Goal: Information Seeking & Learning: Check status

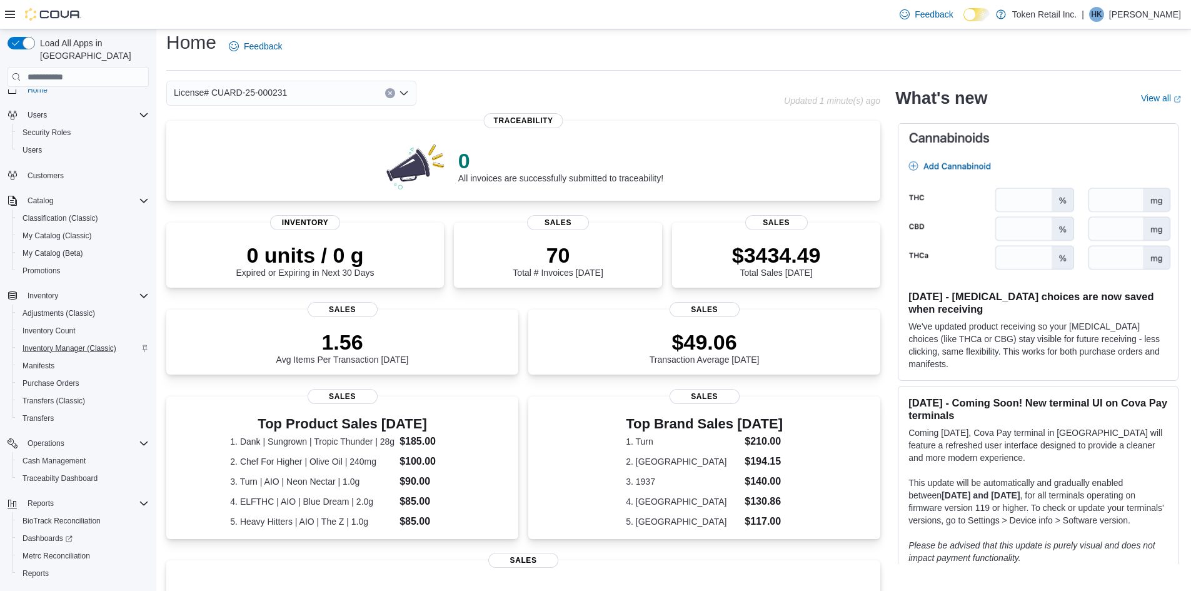
scroll to position [39, 0]
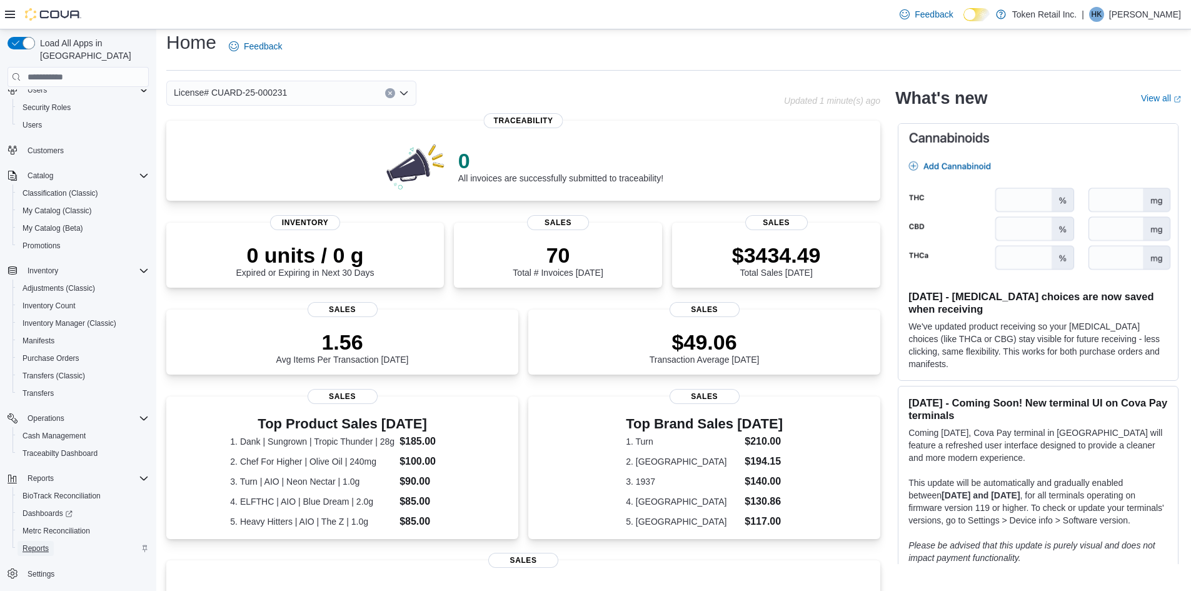
click at [43, 543] on span "Reports" at bounding box center [36, 548] width 26 height 10
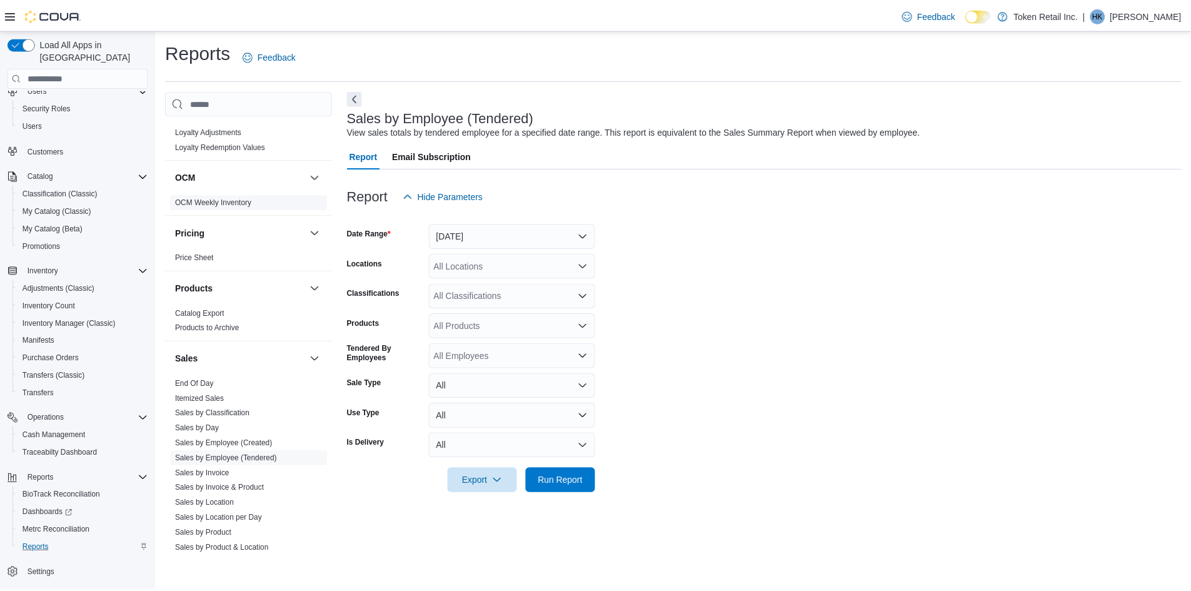
scroll to position [438, 0]
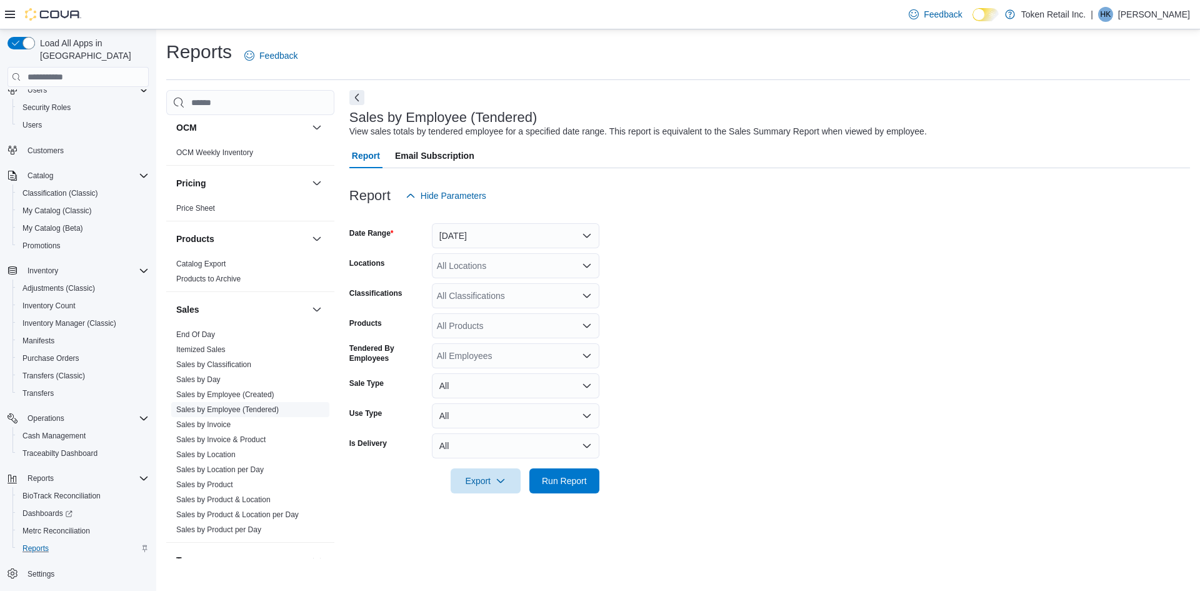
click at [229, 410] on link "Sales by Employee (Tendered)" at bounding box center [227, 409] width 103 height 9
click at [531, 242] on button "[DATE]" at bounding box center [516, 235] width 168 height 25
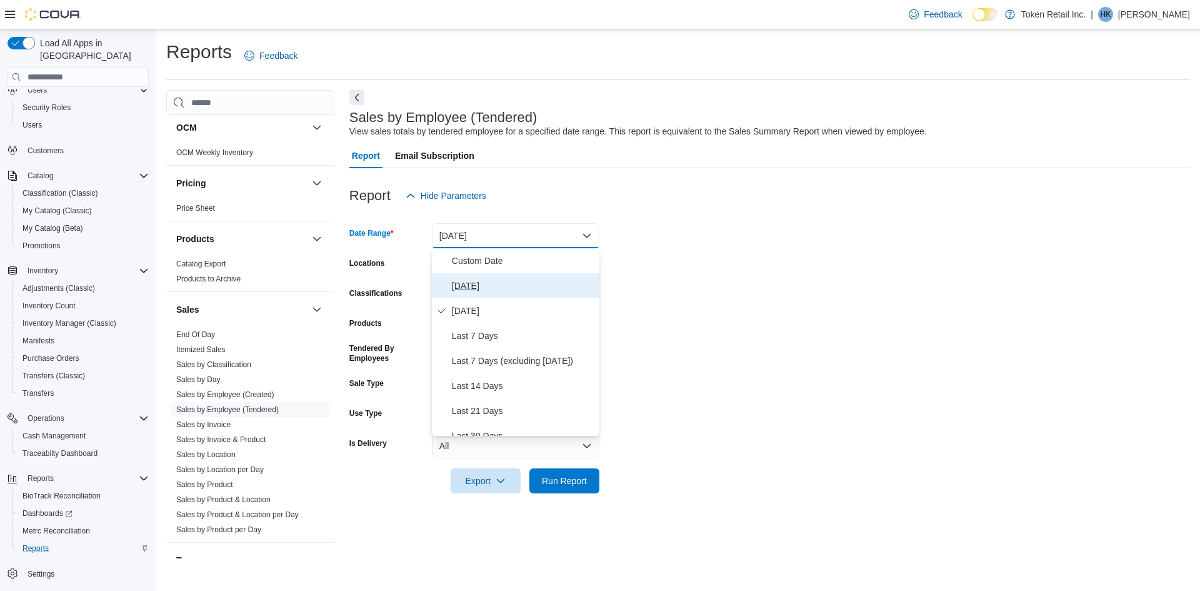
click at [516, 290] on span "[DATE]" at bounding box center [523, 285] width 143 height 15
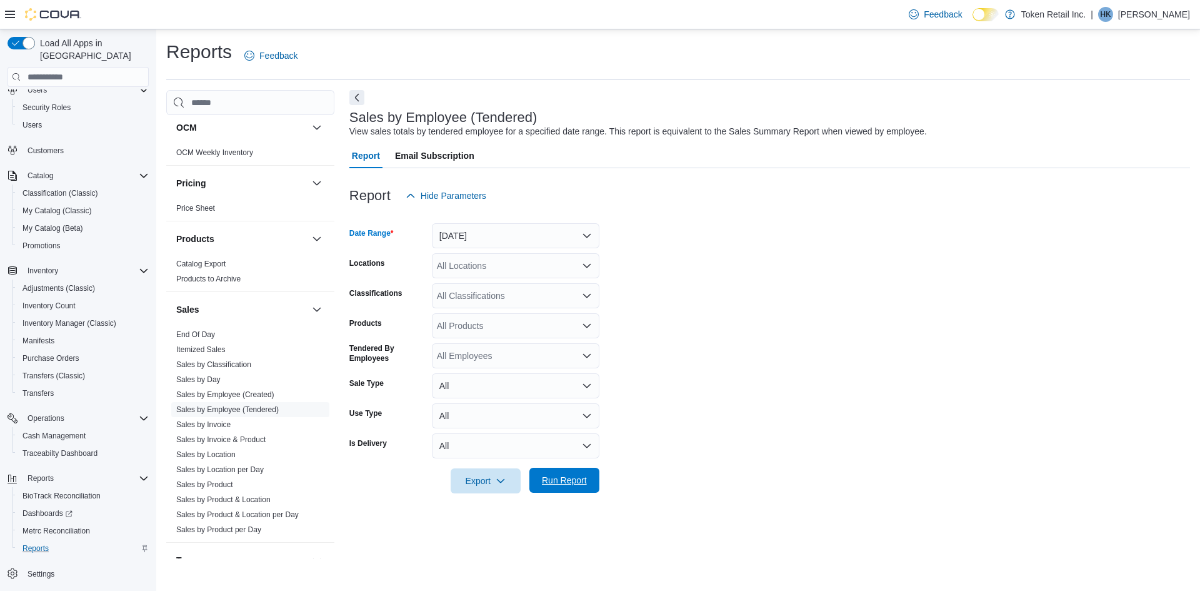
click at [572, 475] on span "Run Report" at bounding box center [564, 480] width 45 height 13
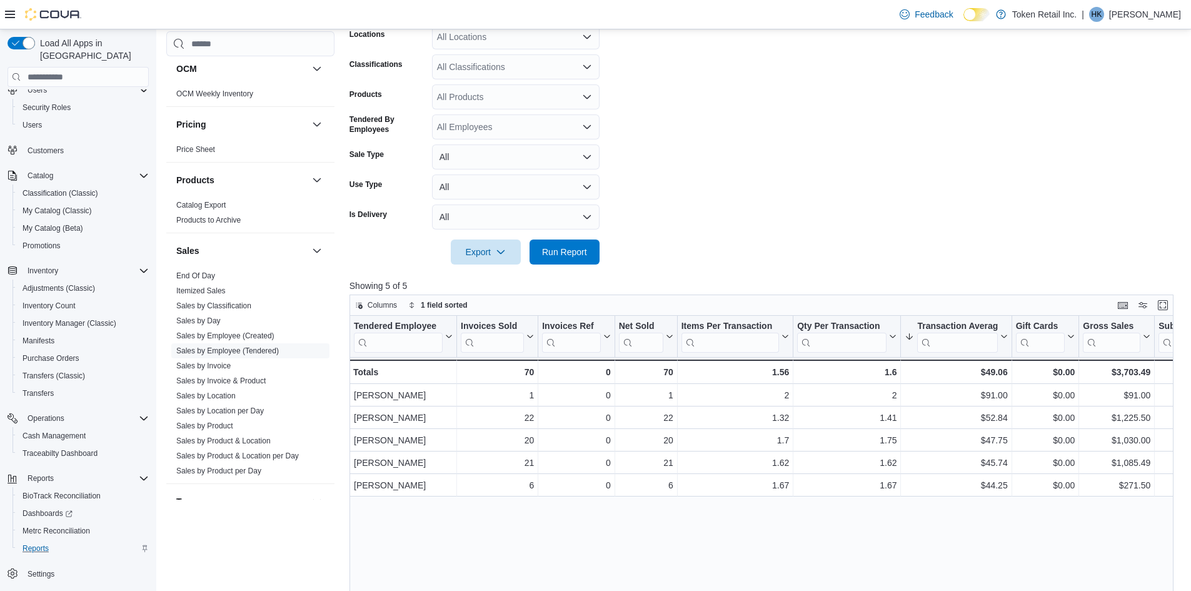
scroll to position [250, 0]
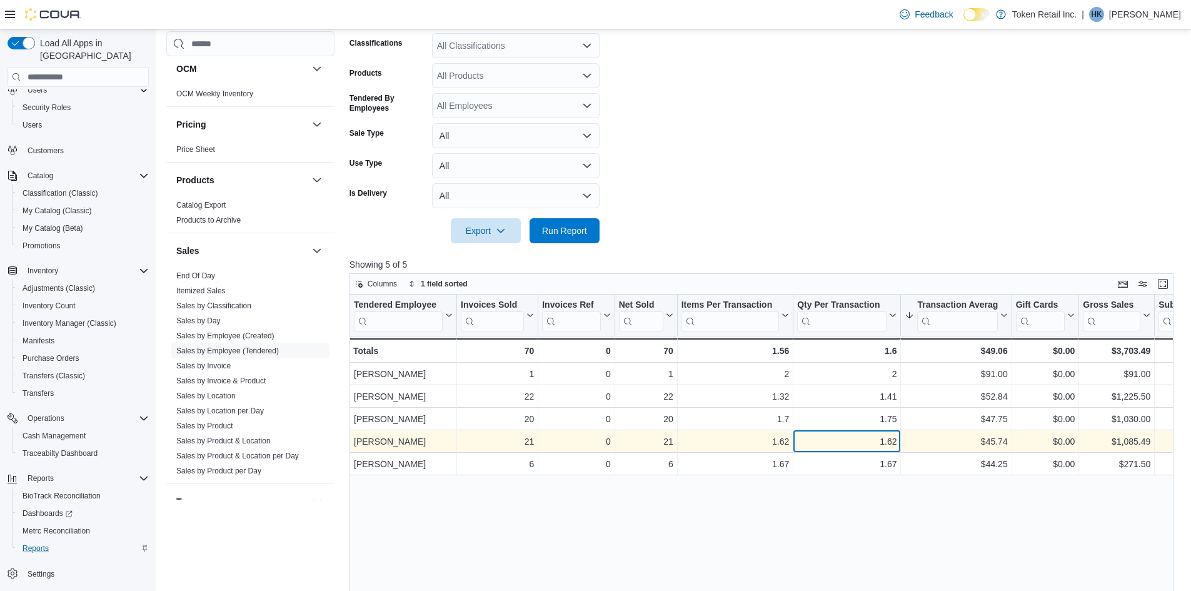
click at [820, 447] on div "1.62" at bounding box center [846, 441] width 99 height 15
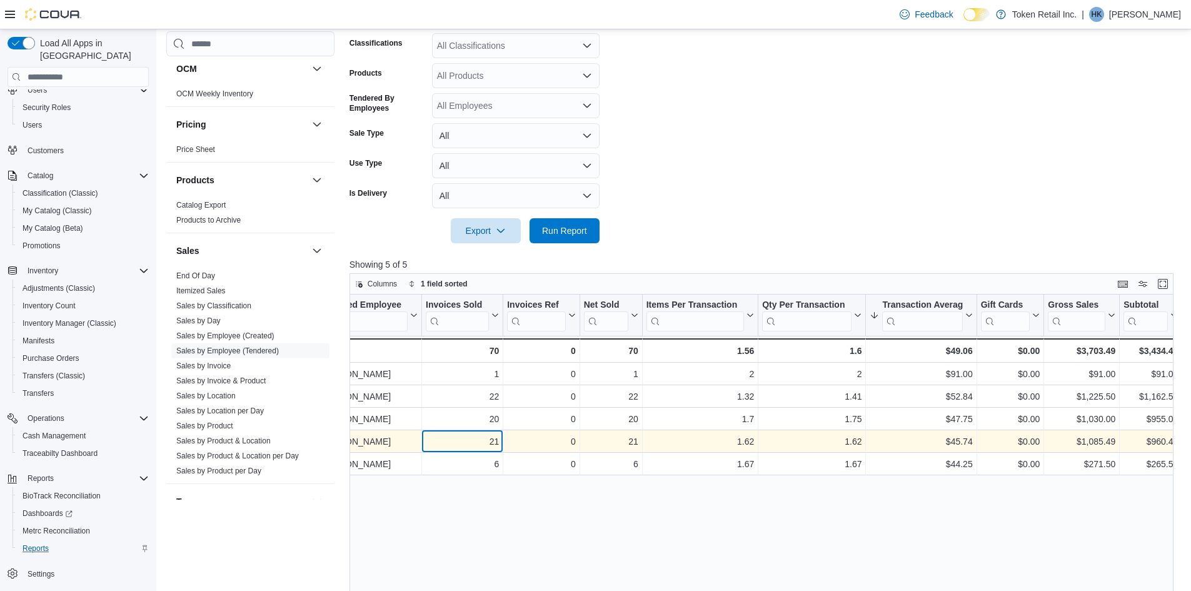
click at [490, 440] on div "21" at bounding box center [462, 441] width 73 height 15
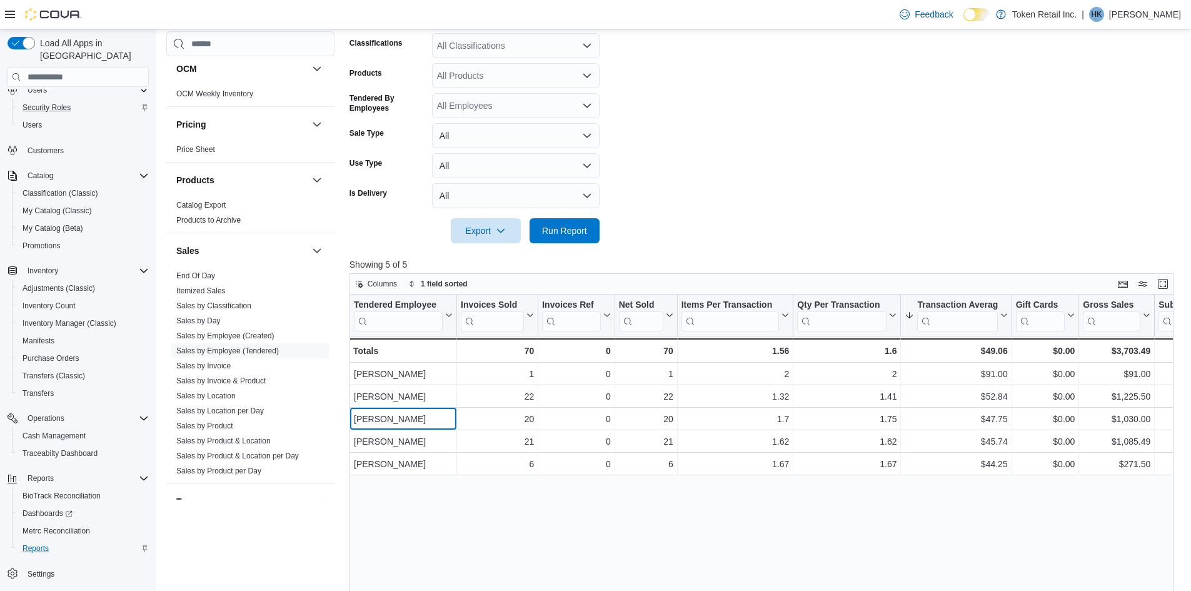
scroll to position [0, 0]
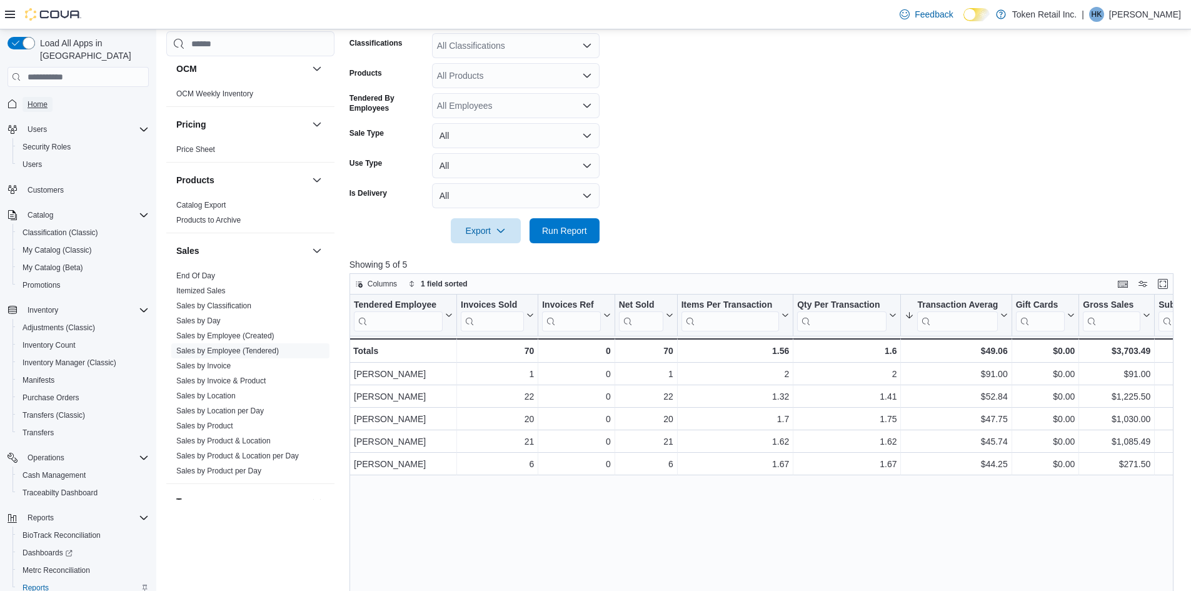
click at [34, 98] on span "Home" at bounding box center [38, 104] width 20 height 15
